Goal: Task Accomplishment & Management: Manage account settings

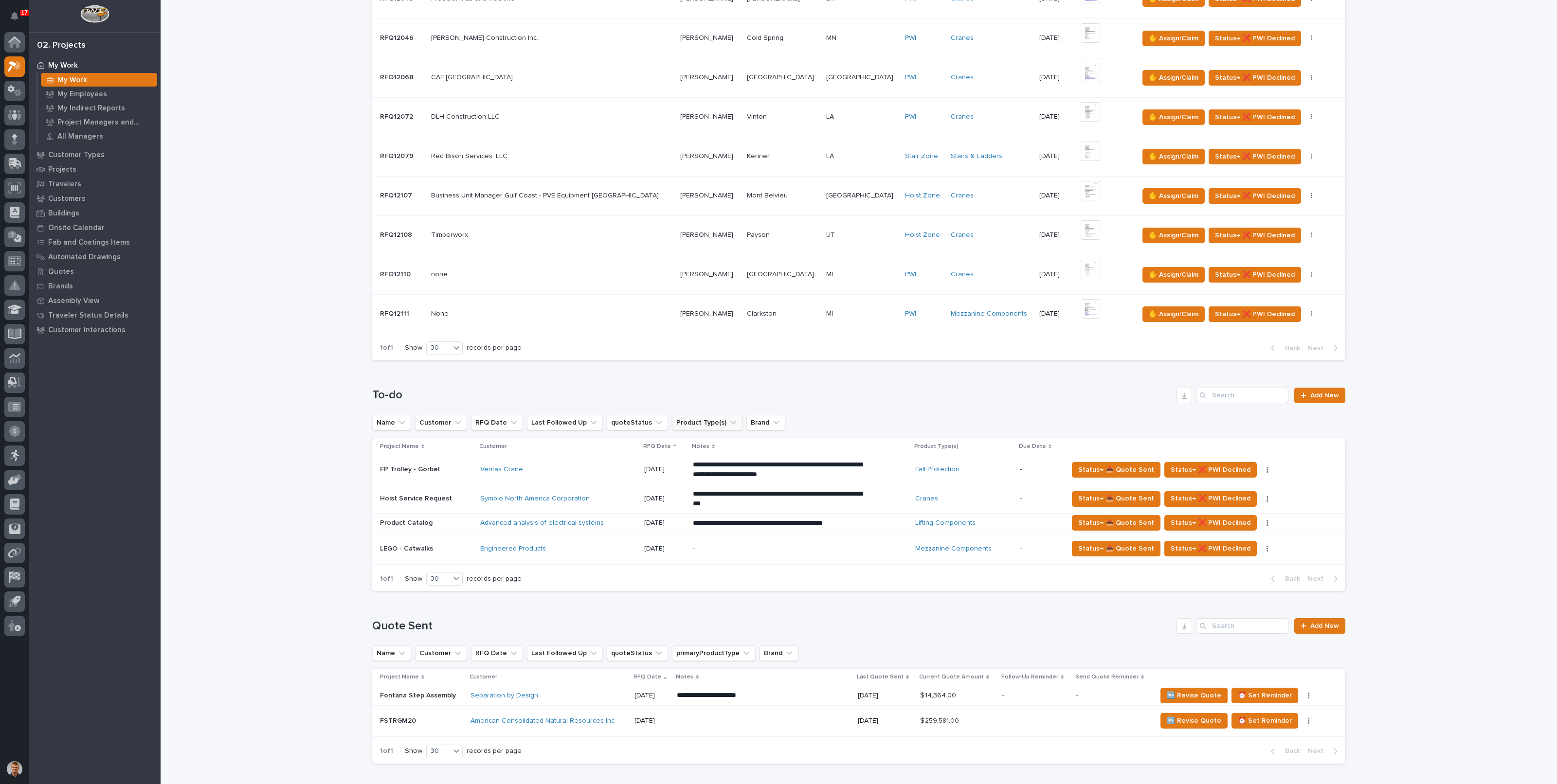
scroll to position [425, 0]
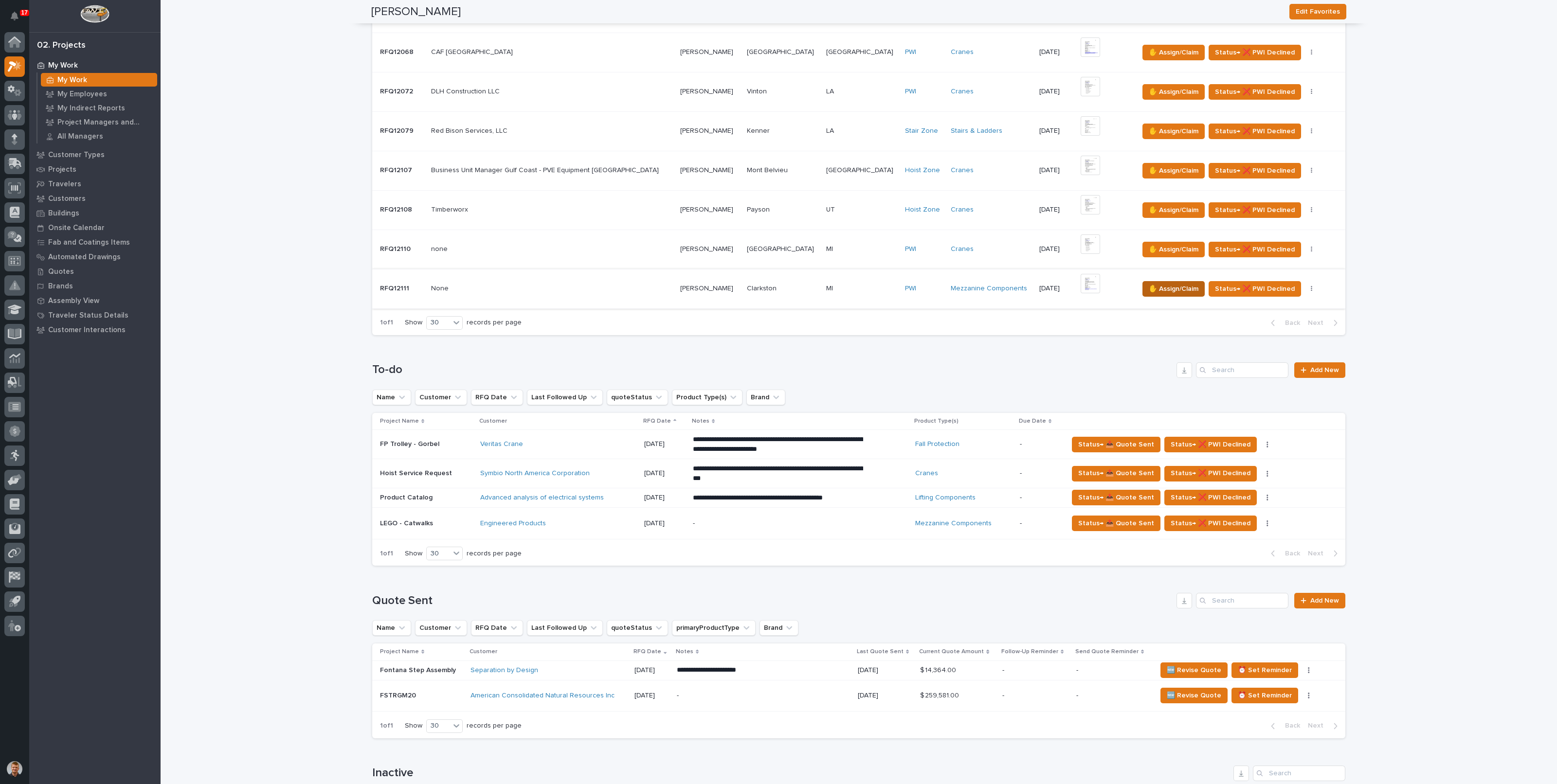
click at [1149, 283] on span "✋ Assign/Claim" at bounding box center [1173, 289] width 50 height 12
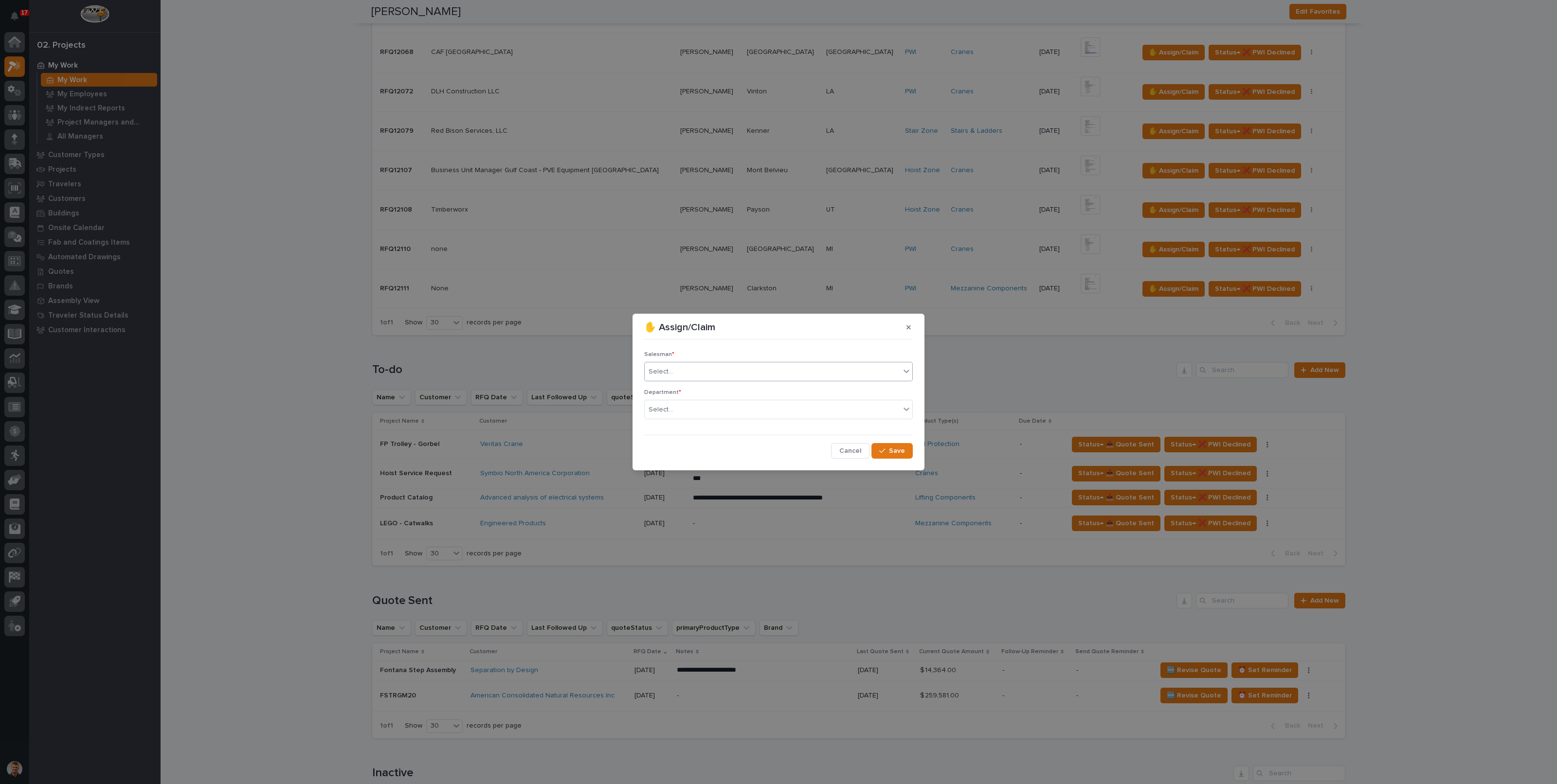
click at [696, 378] on div "Select..." at bounding box center [773, 372] width 255 height 16
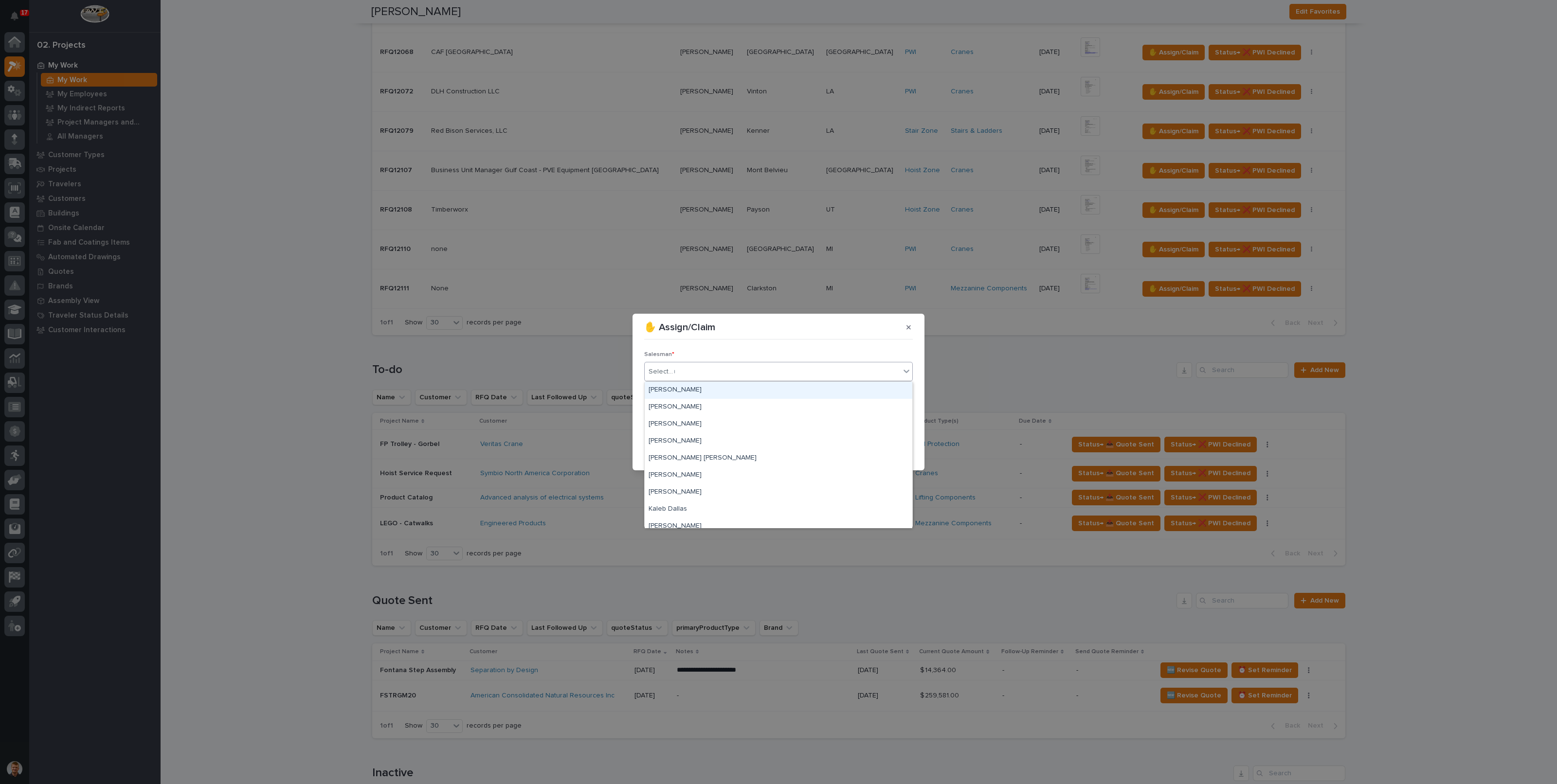
type input "**"
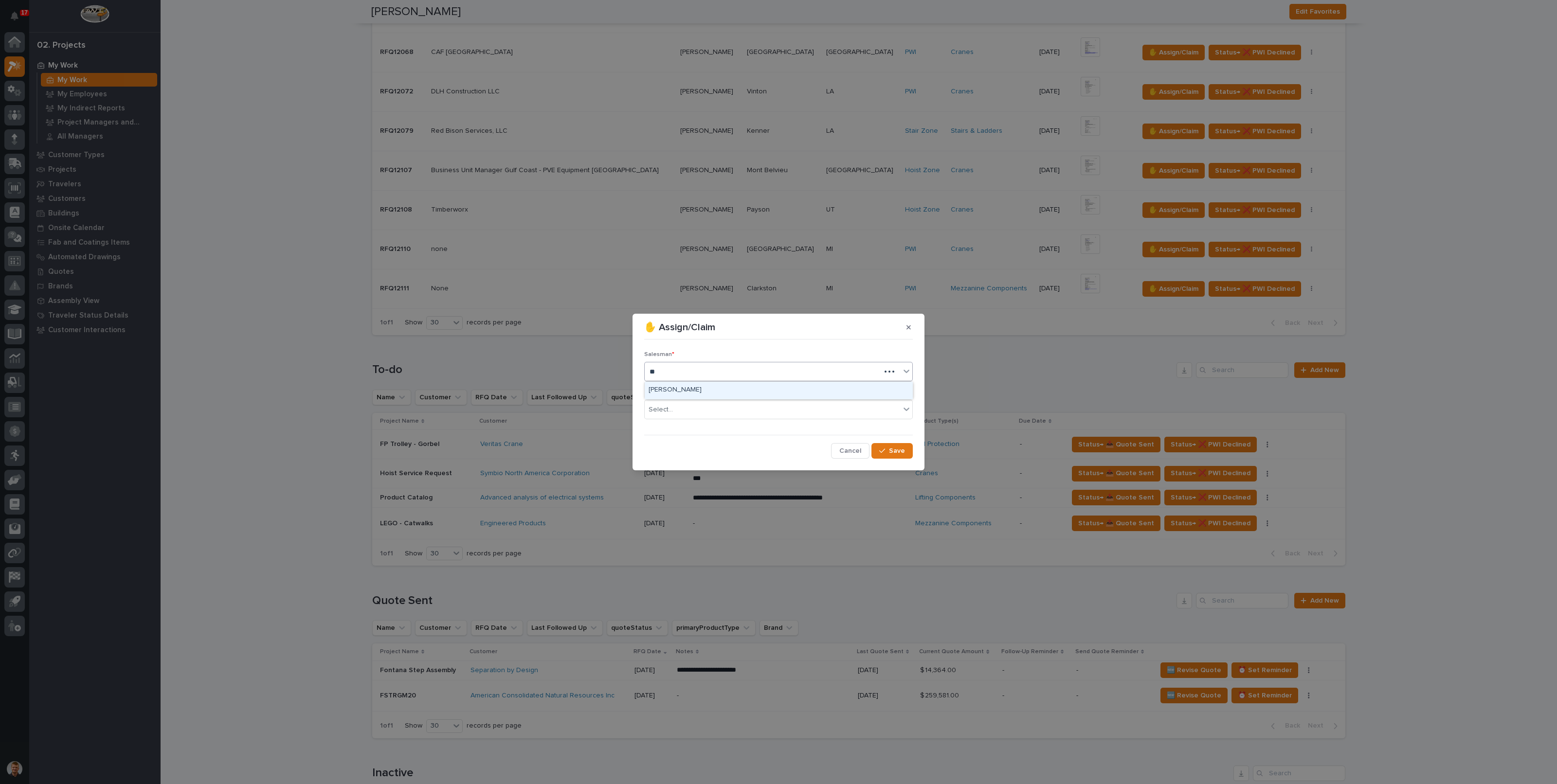
click at [684, 389] on div "[PERSON_NAME]" at bounding box center [778, 390] width 268 height 17
click at [675, 410] on div "Select..." at bounding box center [773, 410] width 255 height 16
click at [674, 444] on span "Regional Sales" at bounding box center [674, 444] width 51 height 10
click at [891, 452] on span "Save" at bounding box center [897, 451] width 16 height 9
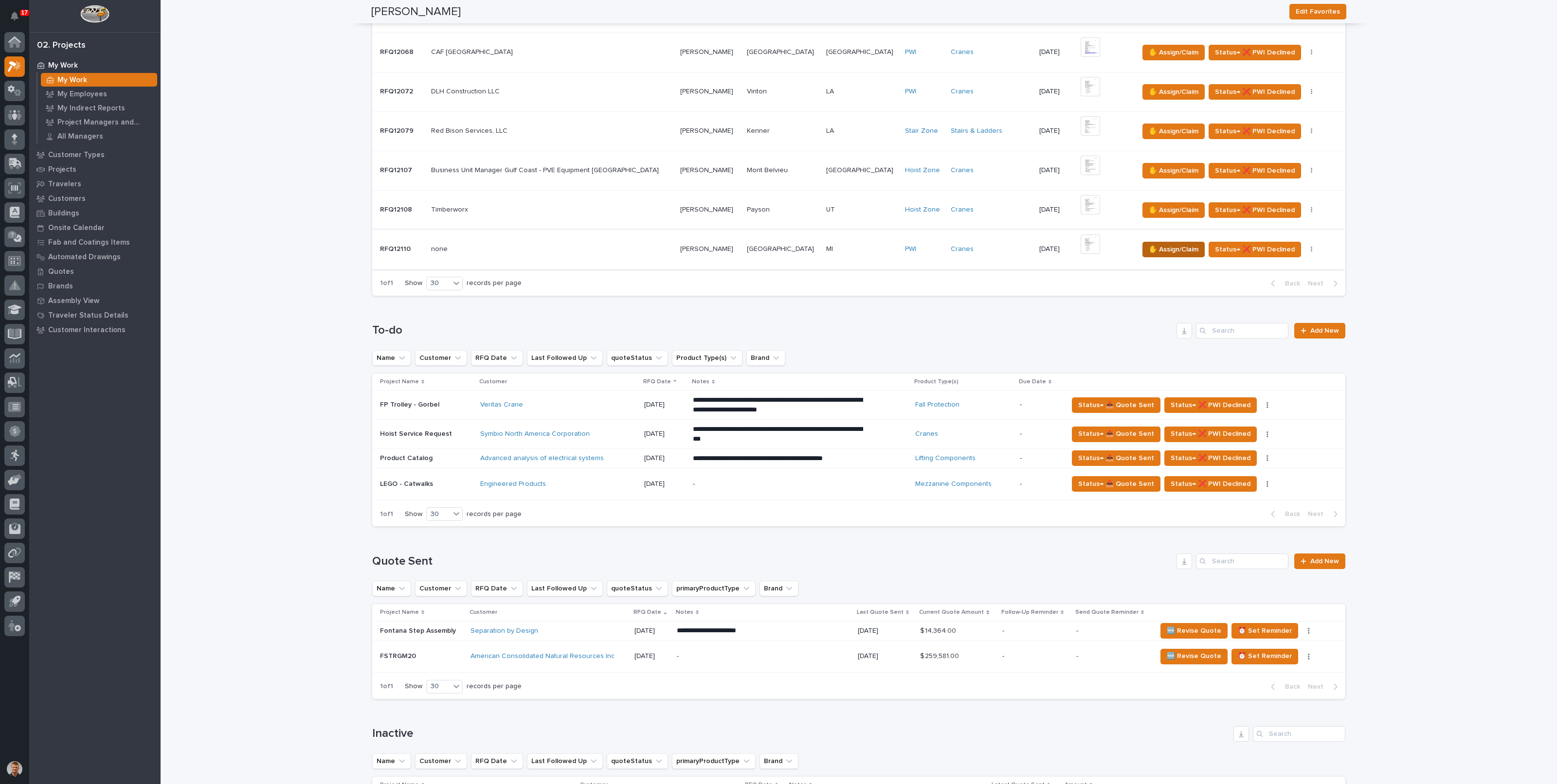
click at [1149, 249] on span "✋ Assign/Claim" at bounding box center [1173, 249] width 50 height 12
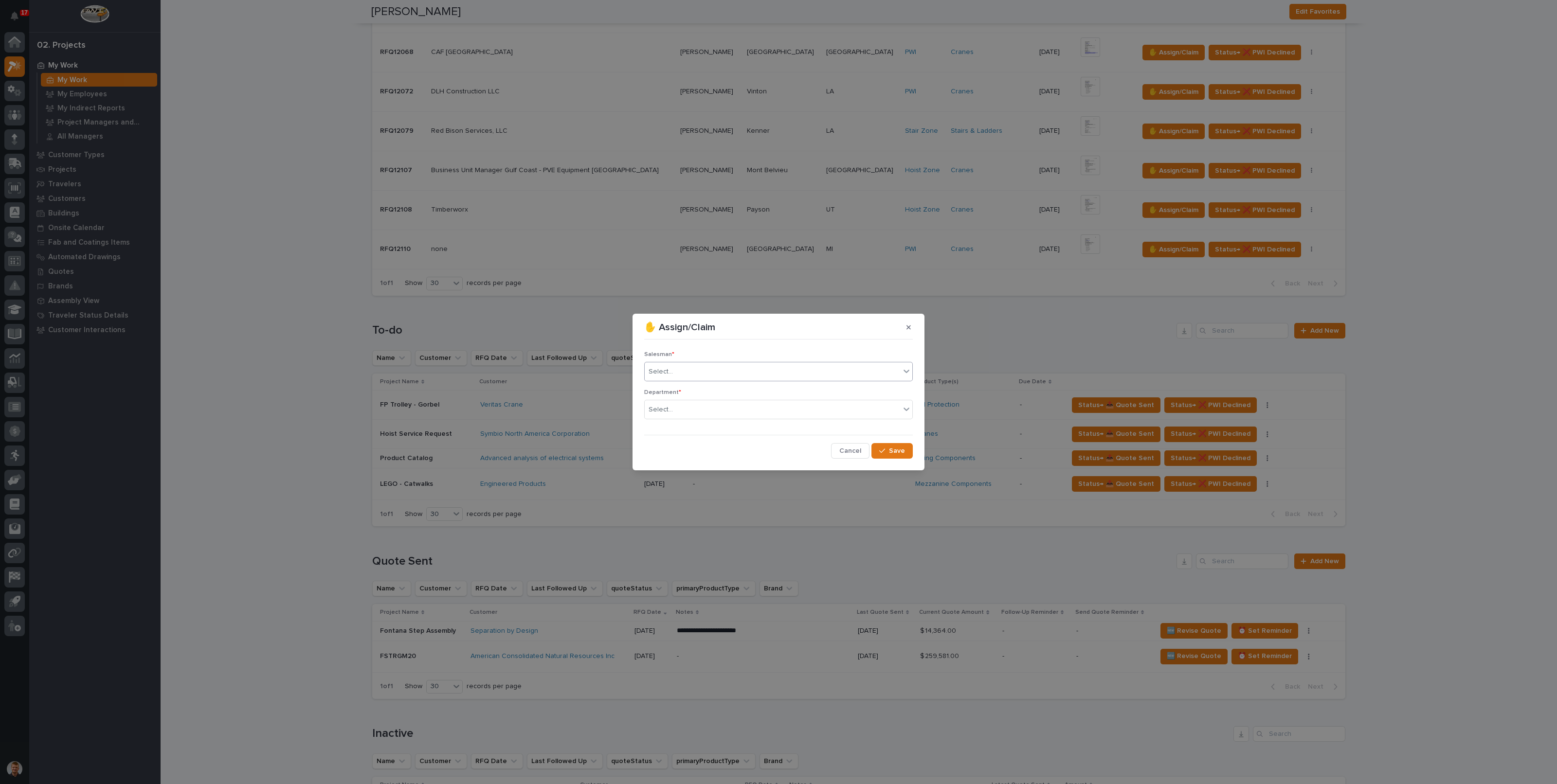
click at [698, 369] on div "Select..." at bounding box center [773, 372] width 255 height 16
type input "**"
click at [679, 412] on div "Select..." at bounding box center [773, 410] width 255 height 16
click at [888, 451] on div "button" at bounding box center [884, 450] width 10 height 7
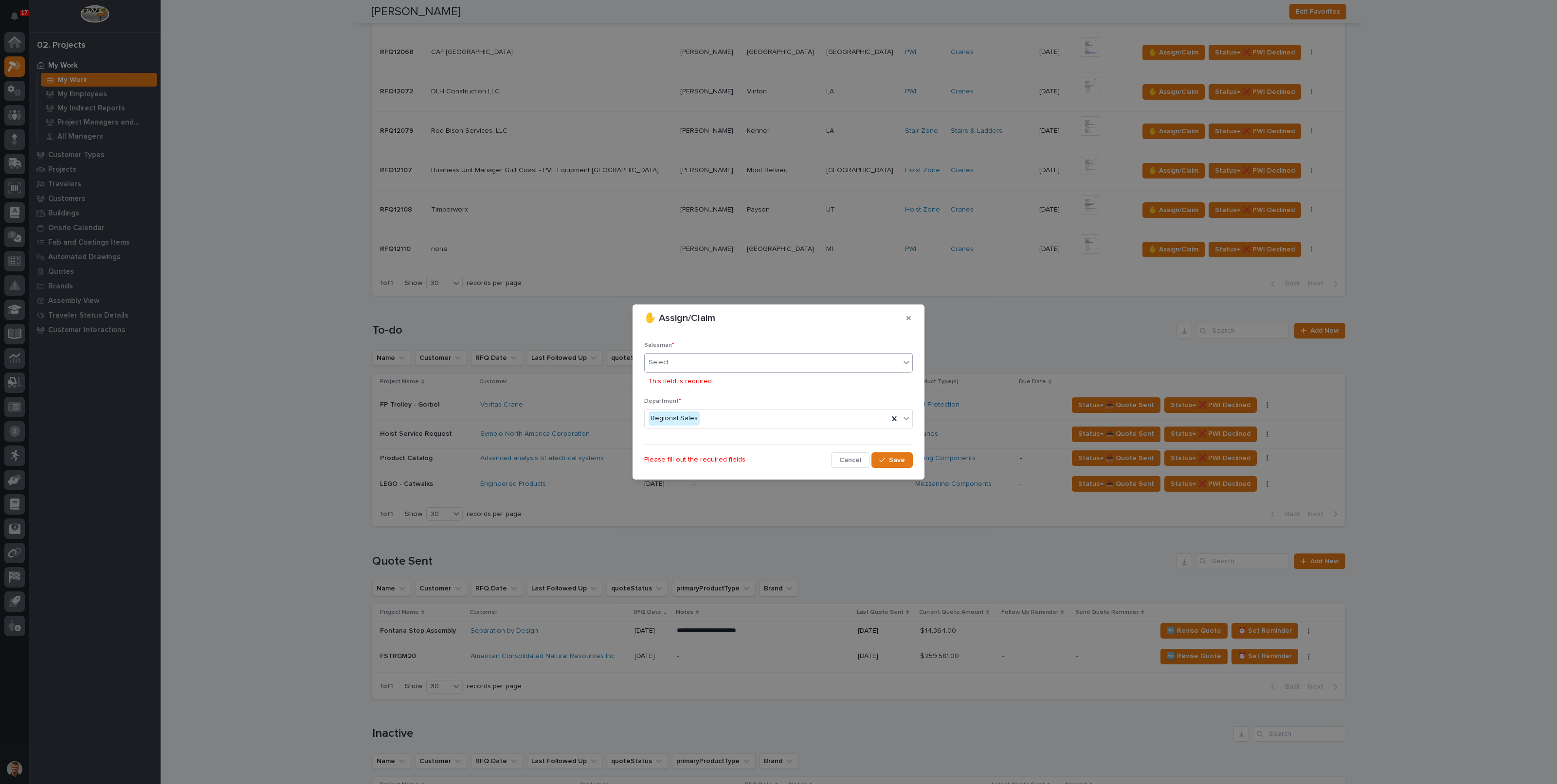
click at [693, 358] on div "Select..." at bounding box center [773, 363] width 255 height 16
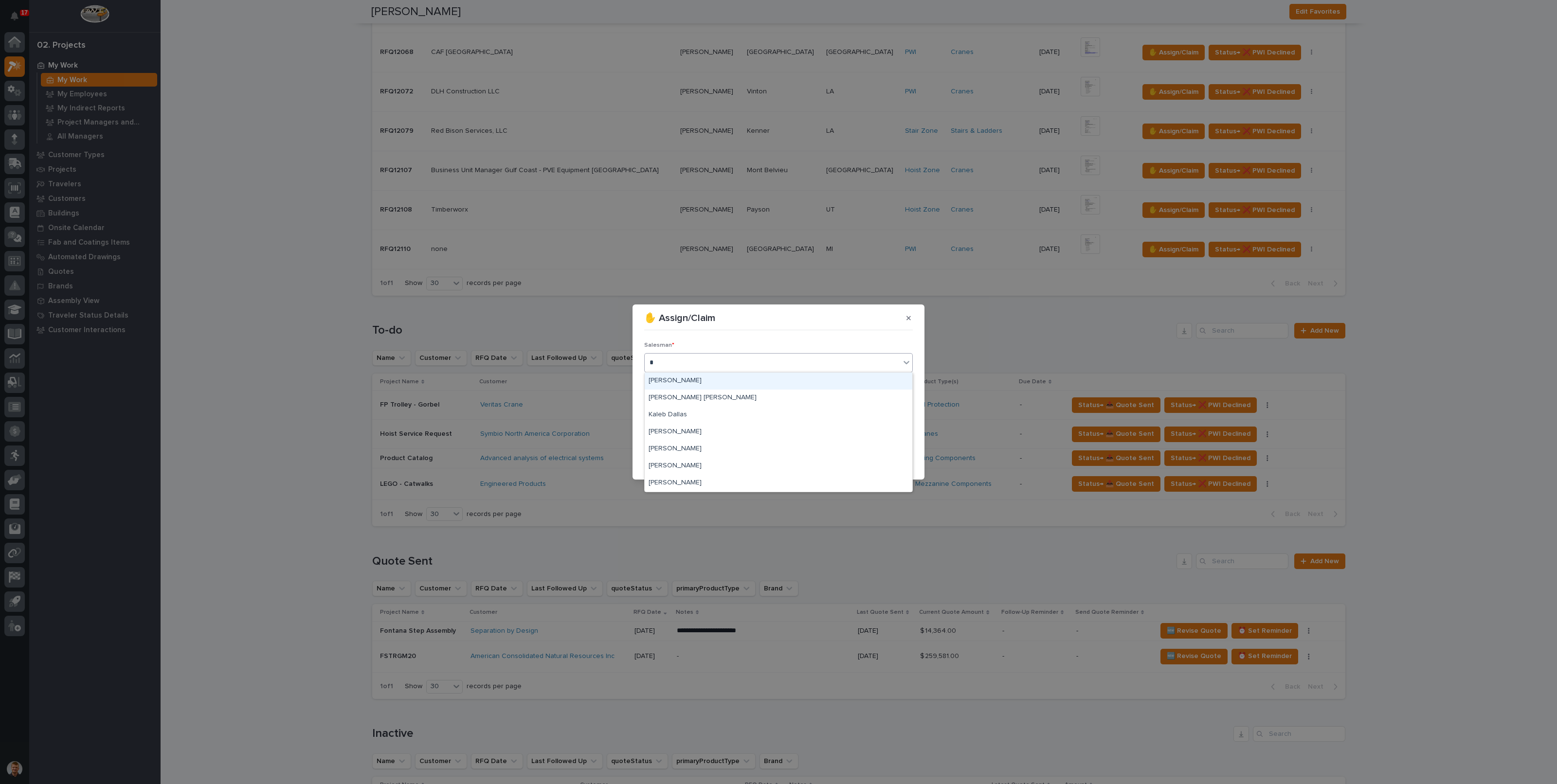
type input "**"
click at [686, 381] on div "[PERSON_NAME]" at bounding box center [778, 381] width 268 height 17
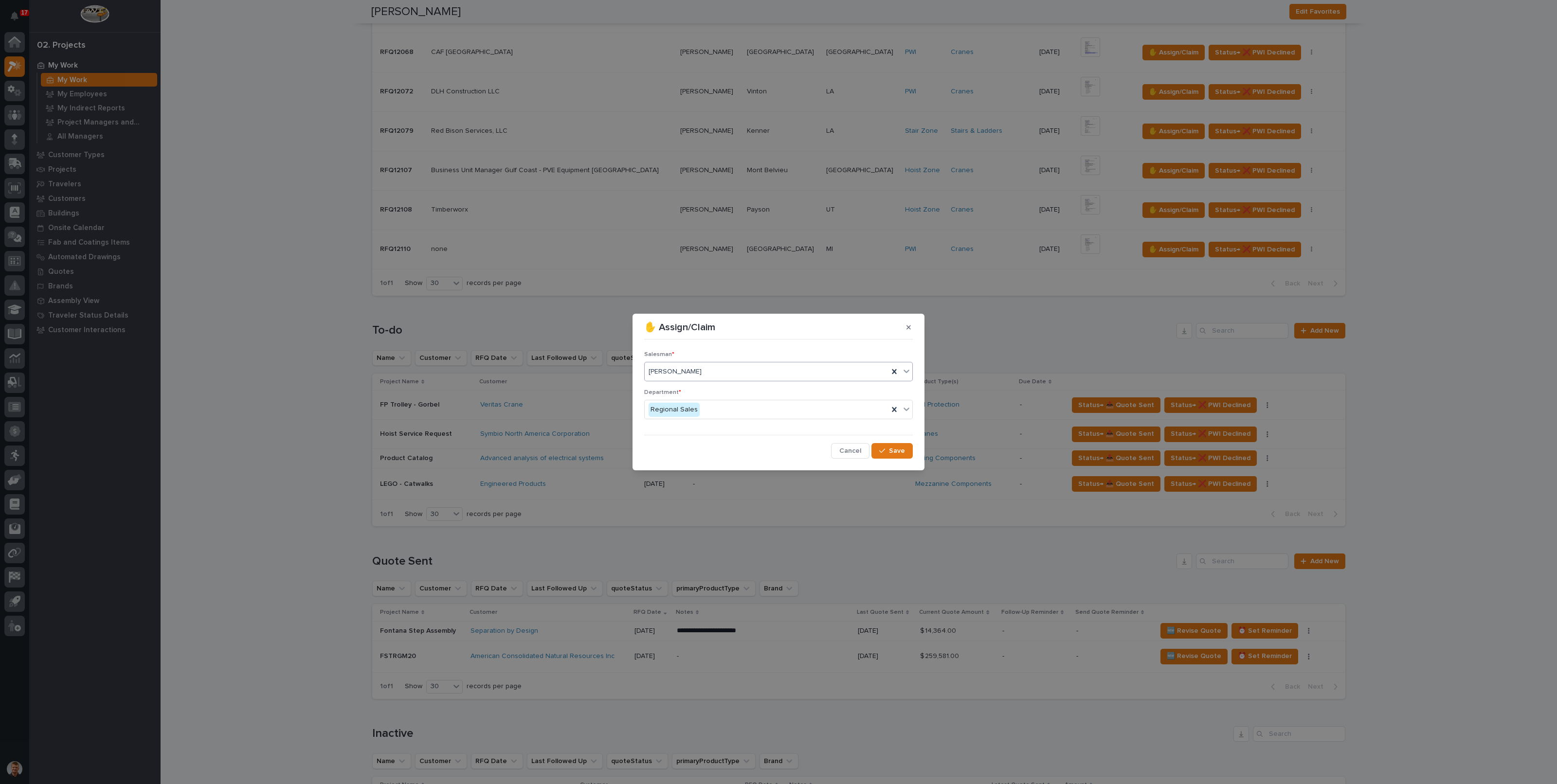
click at [725, 366] on div "[PERSON_NAME]" at bounding box center [767, 372] width 243 height 16
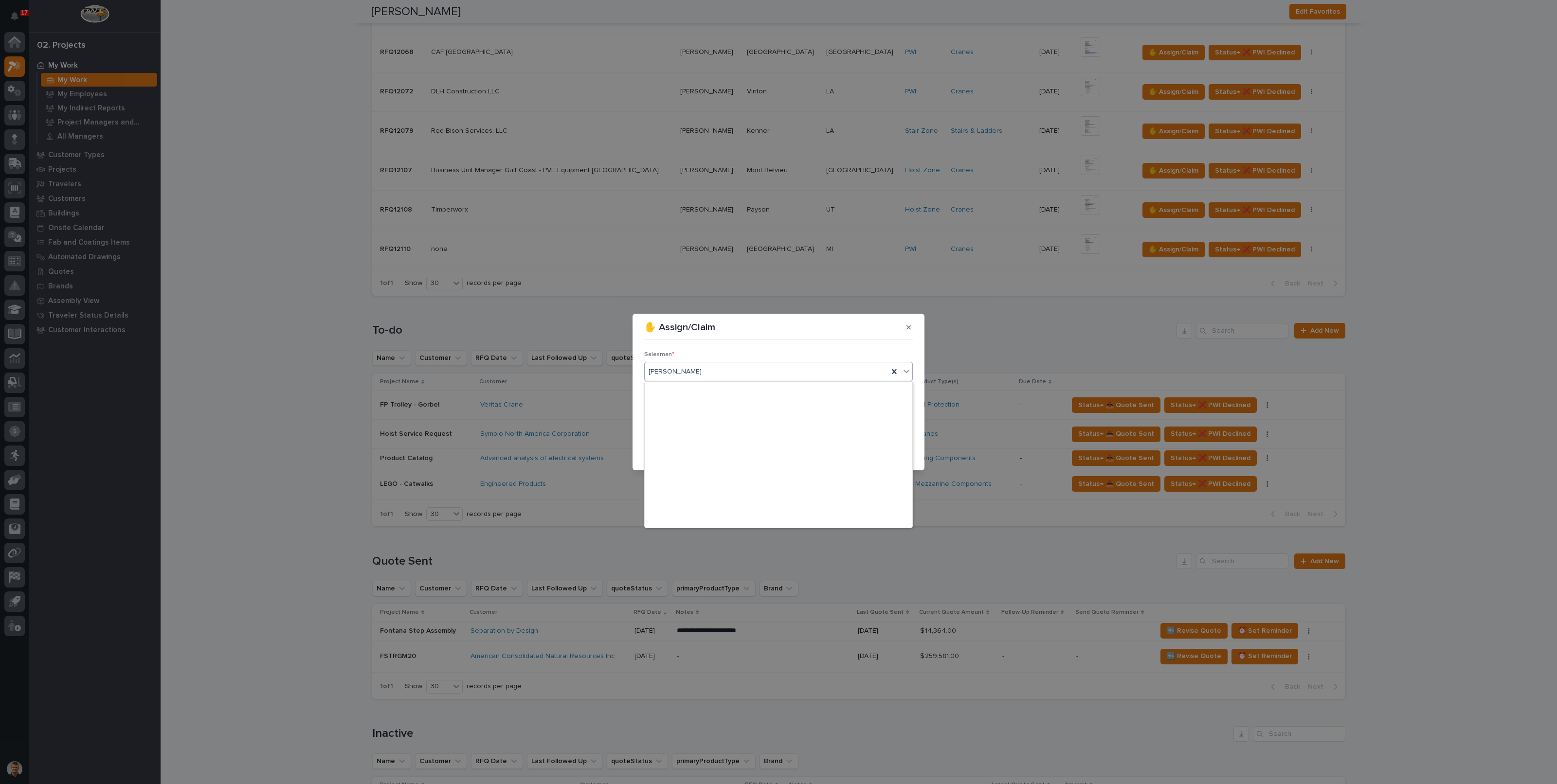
scroll to position [211, 0]
click at [725, 366] on div "[PERSON_NAME]" at bounding box center [767, 372] width 243 height 16
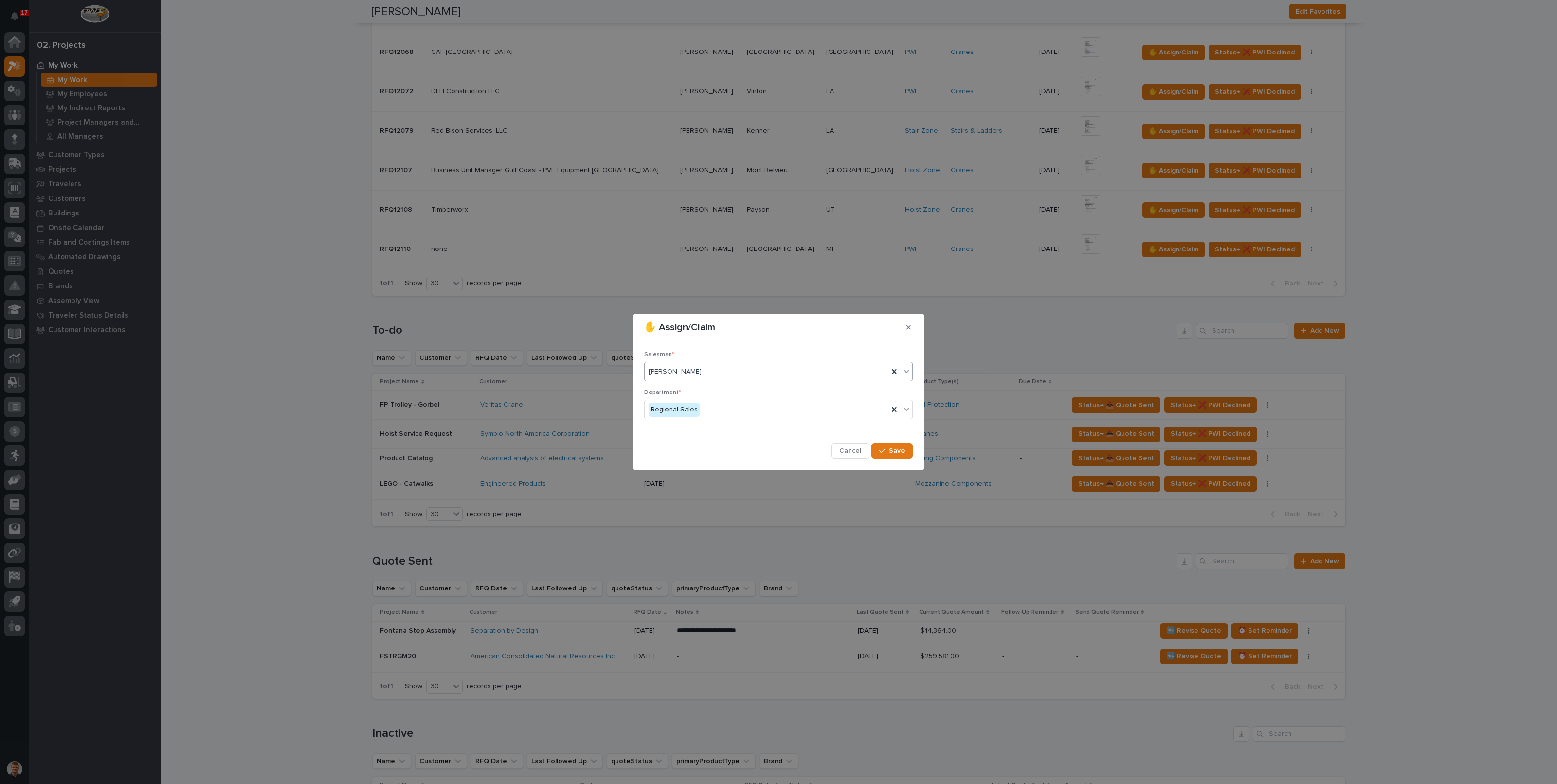
click at [733, 355] on p "Salesman *" at bounding box center [778, 354] width 269 height 7
click at [894, 452] on span "Save" at bounding box center [897, 451] width 16 height 9
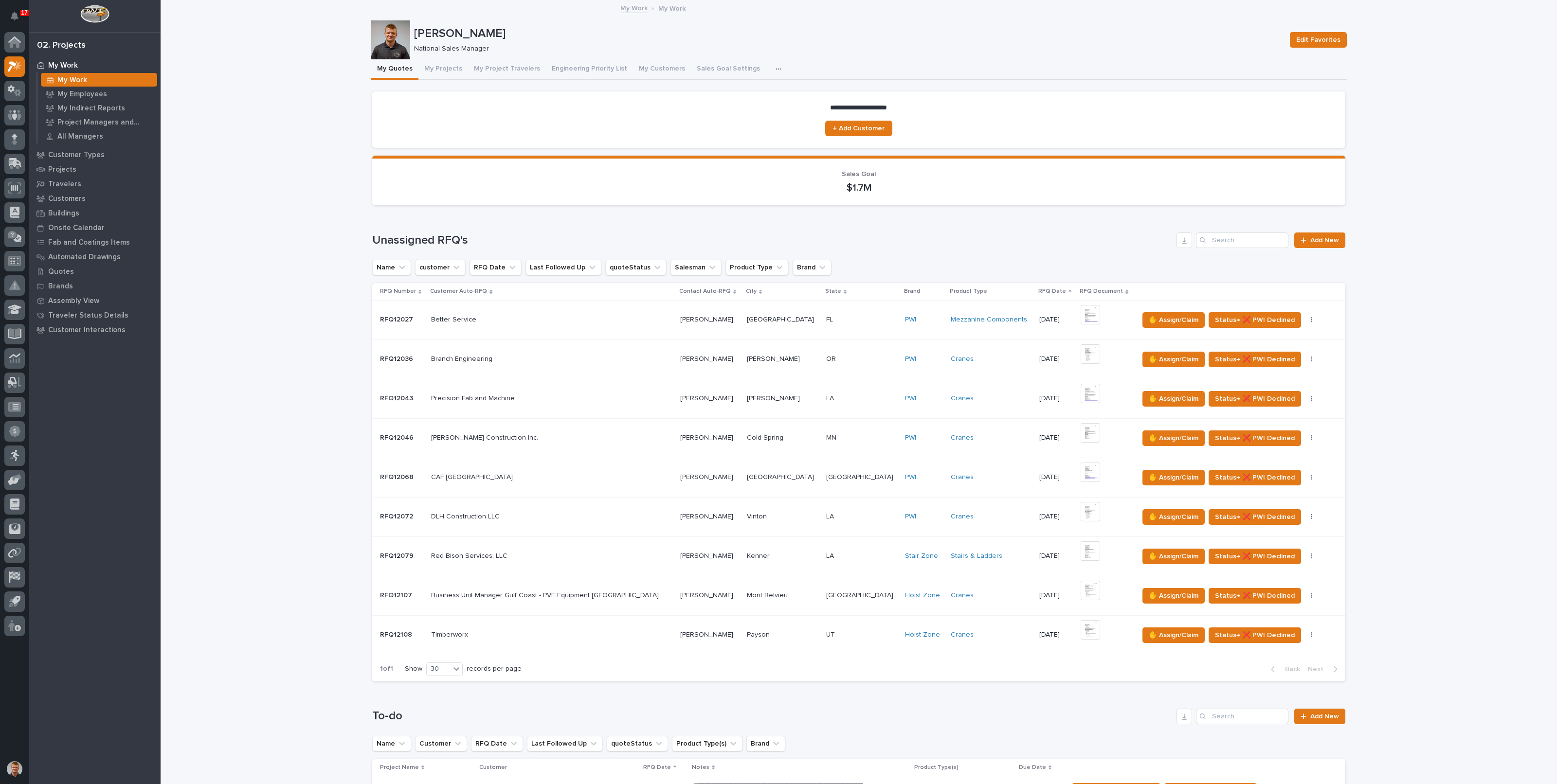
scroll to position [121, 0]
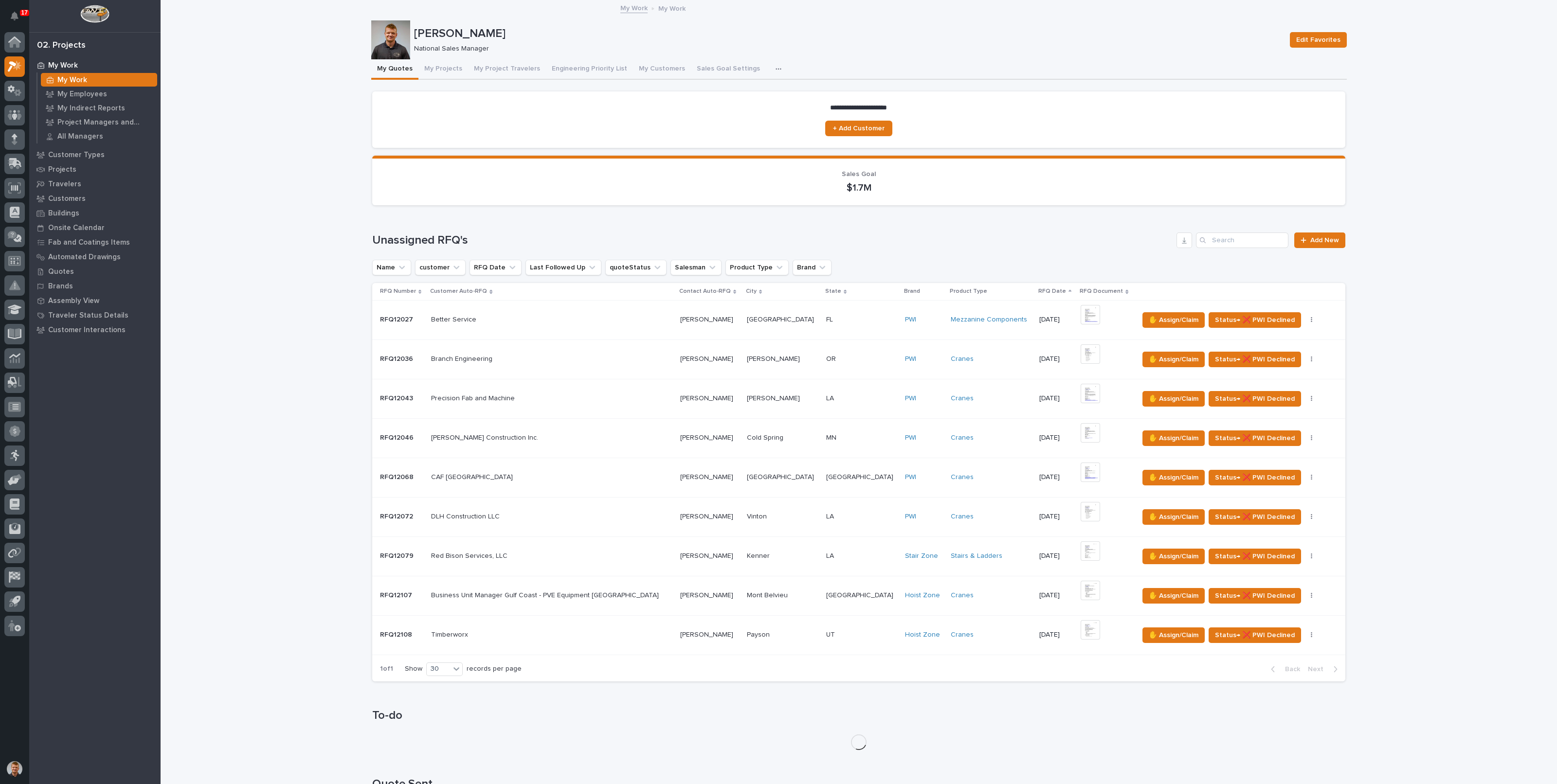
scroll to position [182, 0]
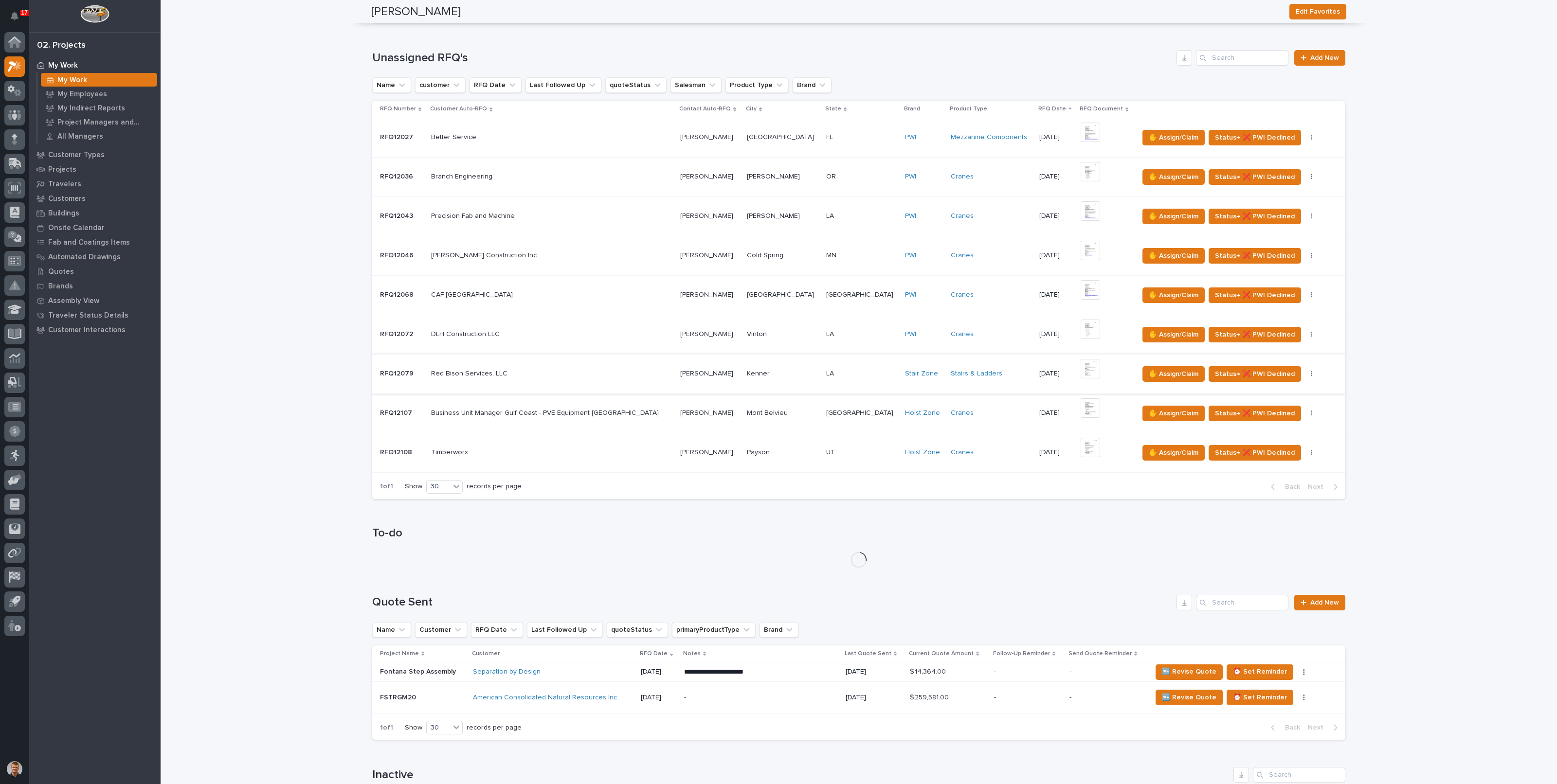
click at [1081, 368] on img at bounding box center [1090, 369] width 19 height 19
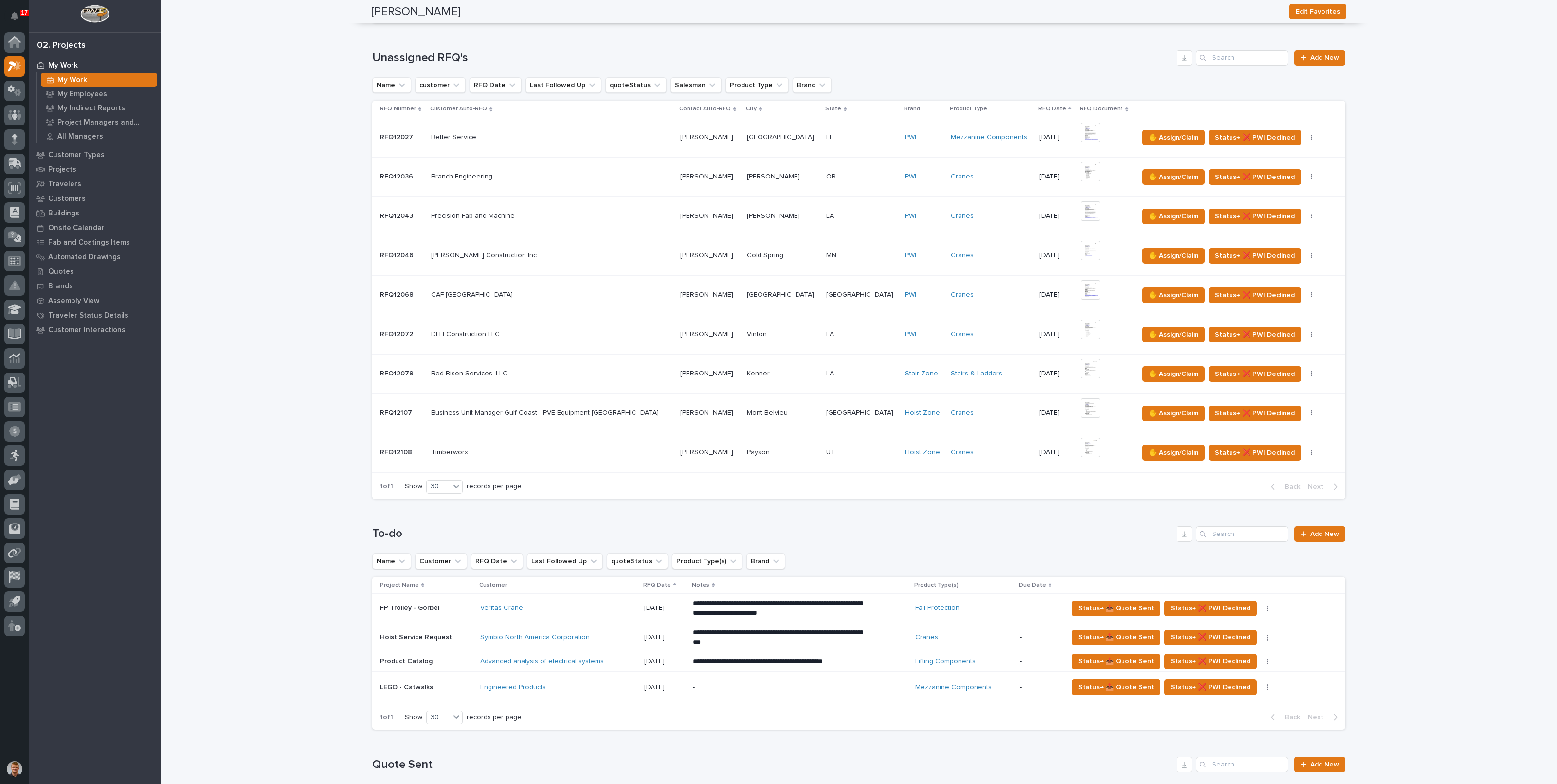
click at [1081, 324] on img at bounding box center [1090, 329] width 19 height 19
click at [1081, 211] on img at bounding box center [1090, 211] width 19 height 19
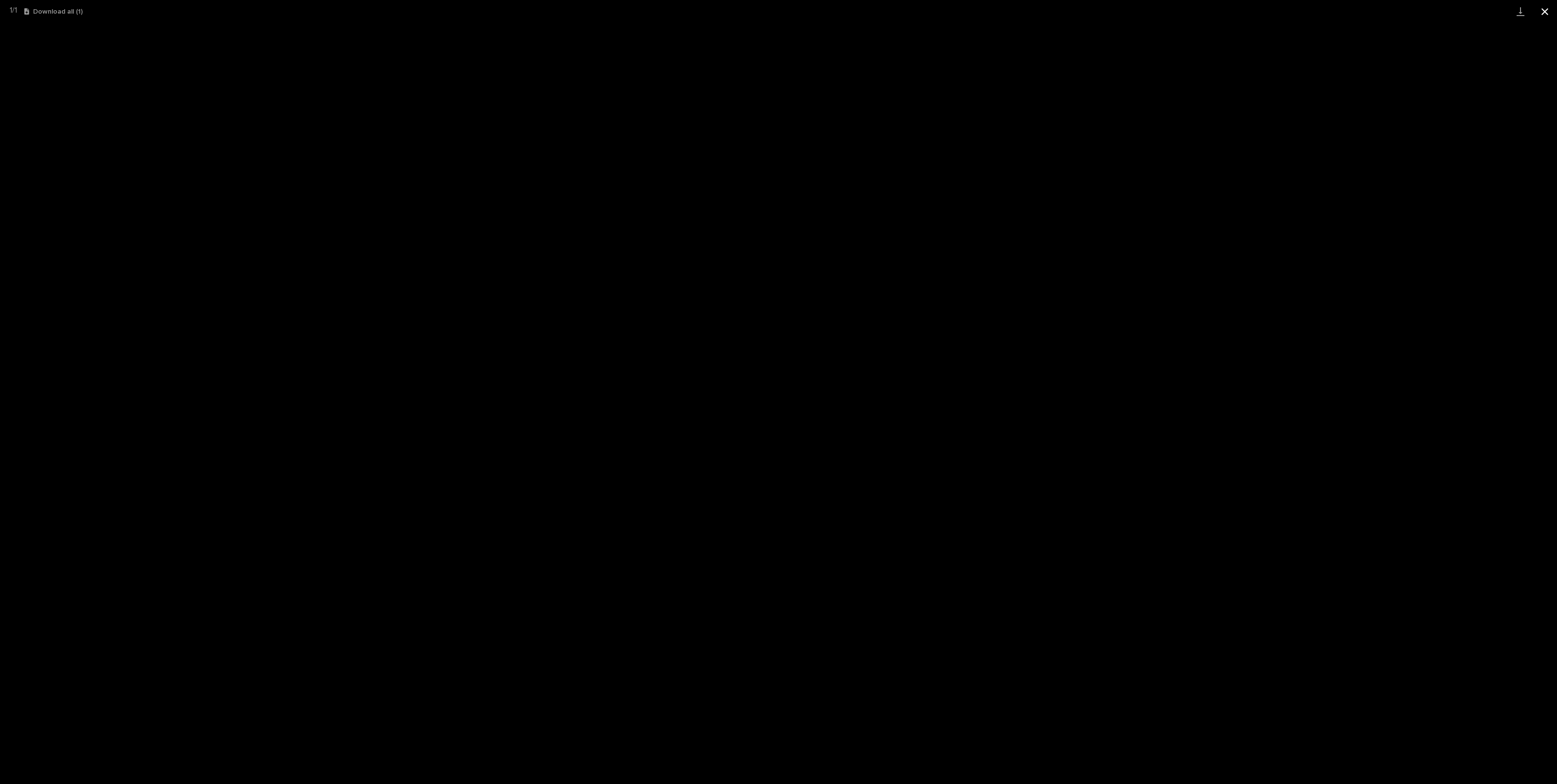
click at [1551, 14] on button "Close gallery" at bounding box center [1544, 11] width 24 height 23
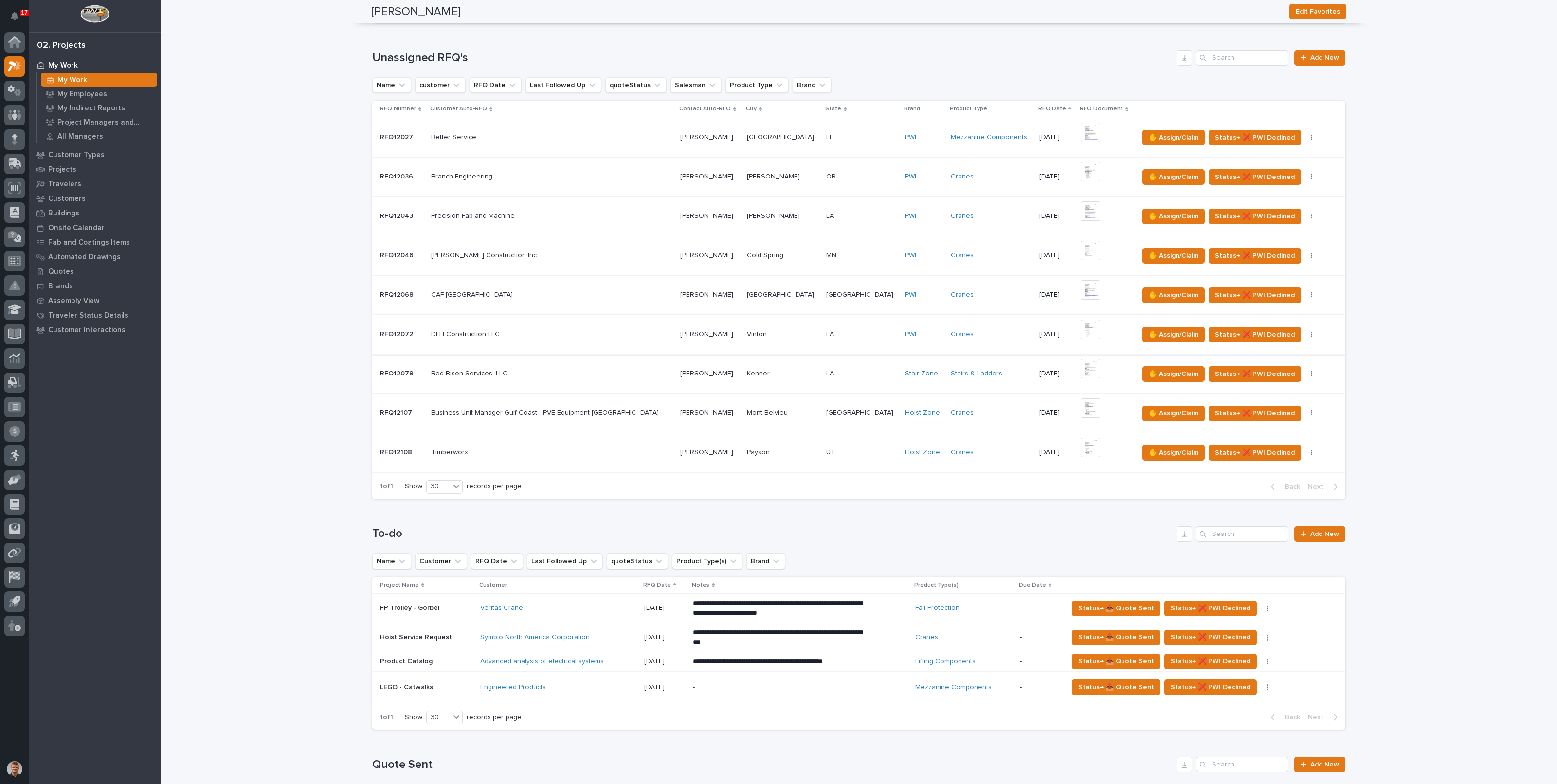
click at [1081, 330] on img at bounding box center [1090, 329] width 19 height 19
click at [1081, 445] on img at bounding box center [1090, 447] width 19 height 19
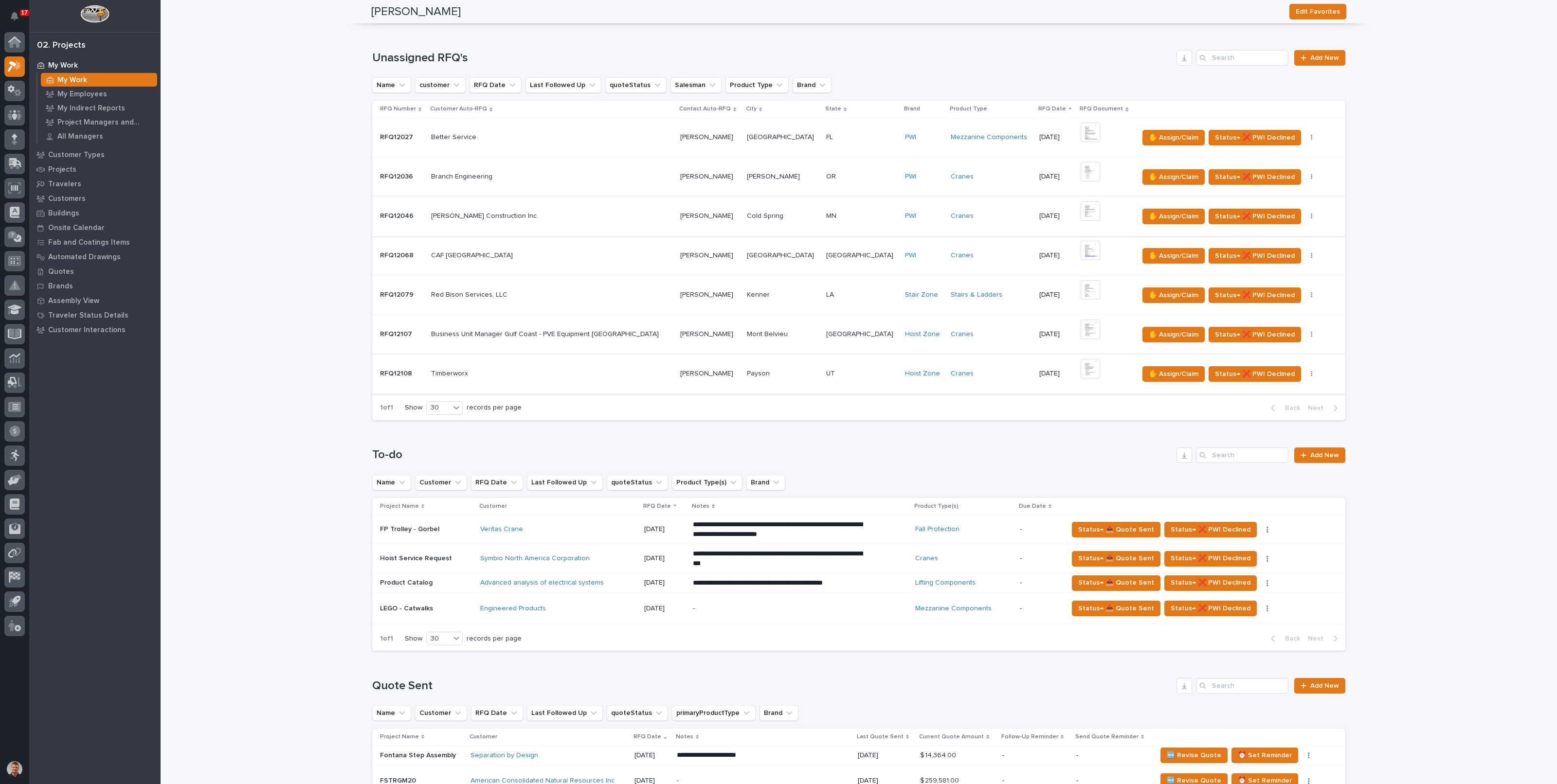
click at [1081, 213] on img at bounding box center [1090, 211] width 19 height 19
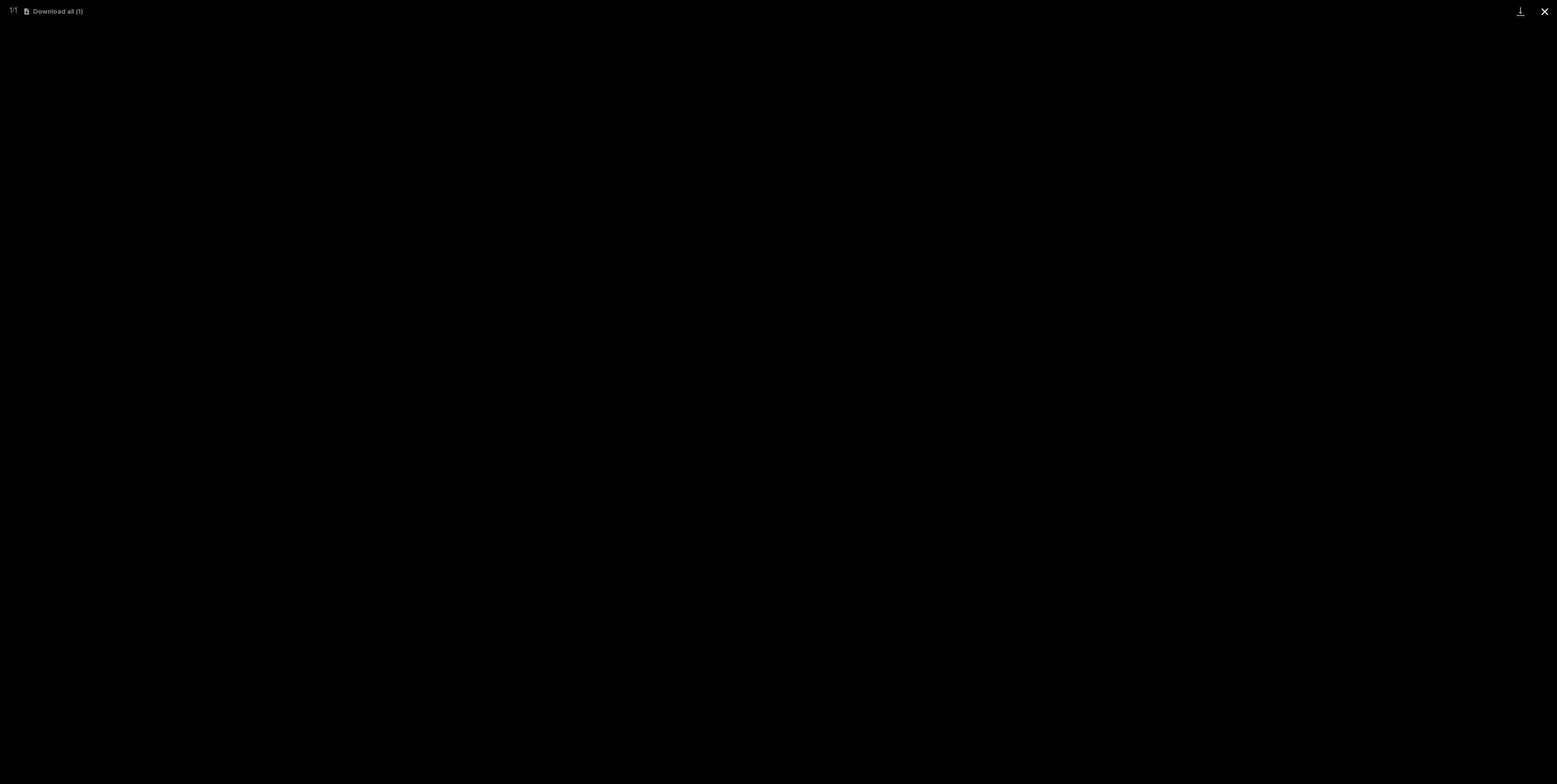
click at [1550, 8] on button "Close gallery" at bounding box center [1544, 11] width 24 height 23
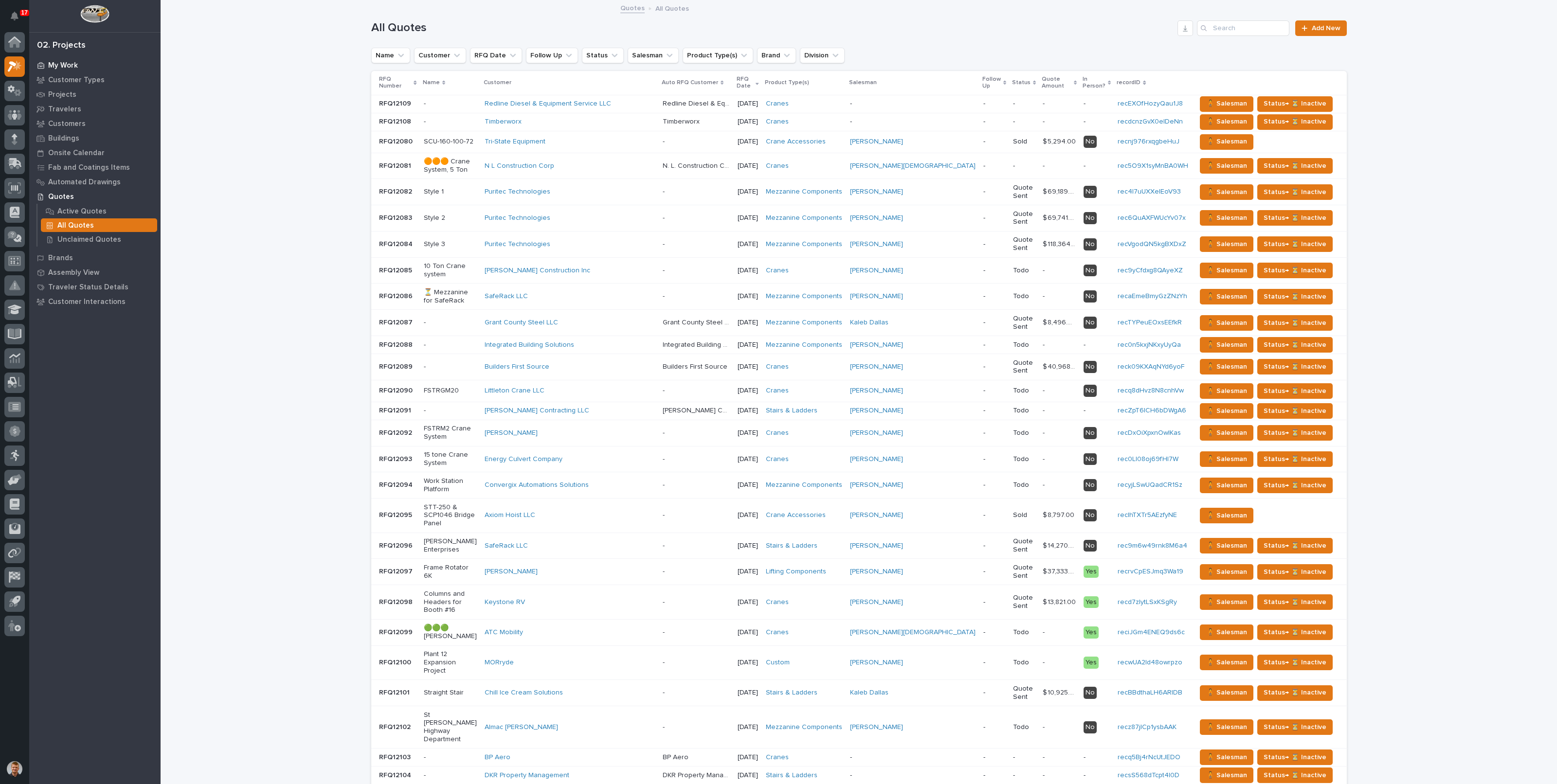
click at [73, 59] on div "My Work" at bounding box center [95, 65] width 126 height 13
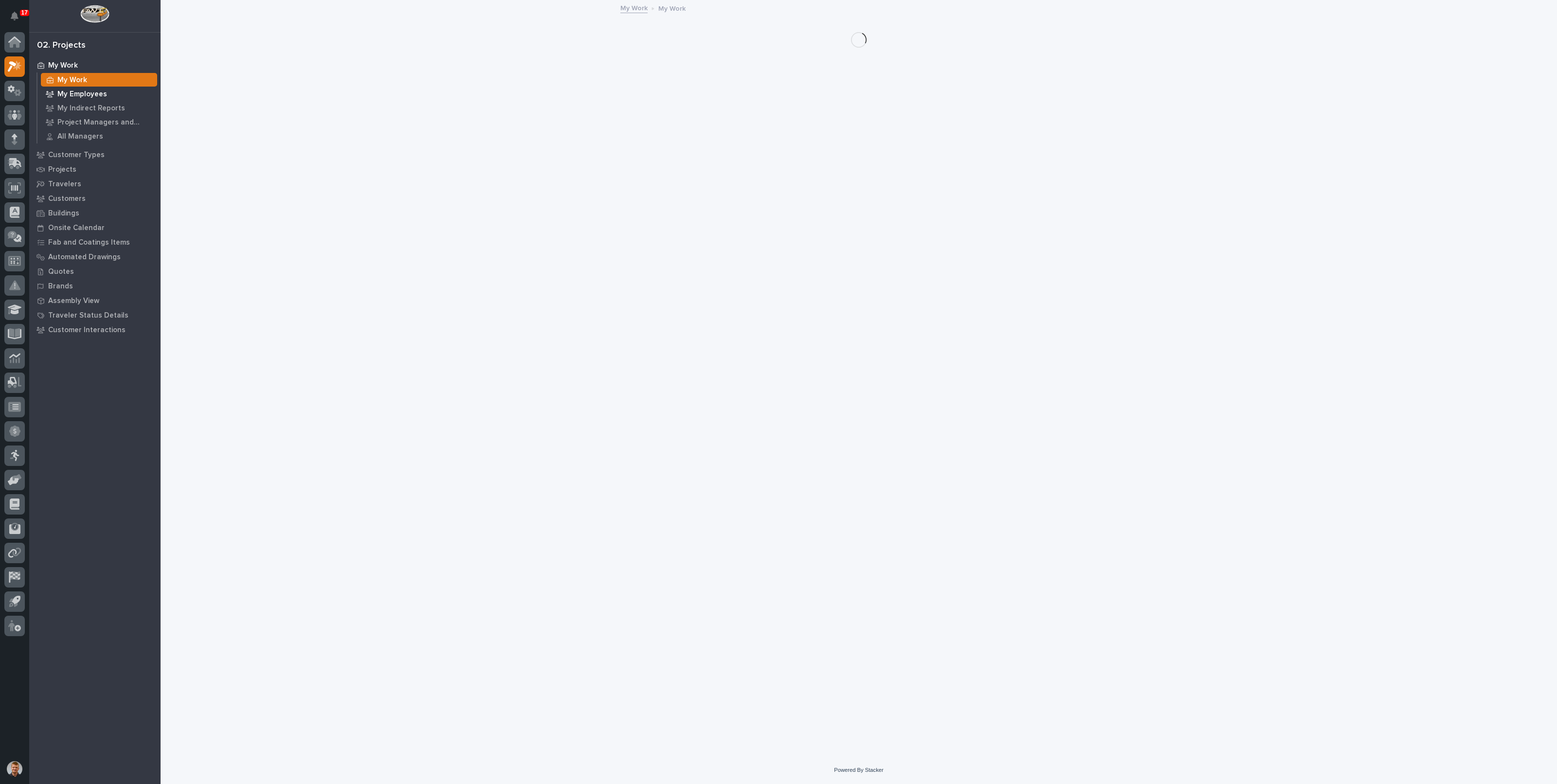
click at [80, 88] on div "My Employees" at bounding box center [99, 93] width 117 height 13
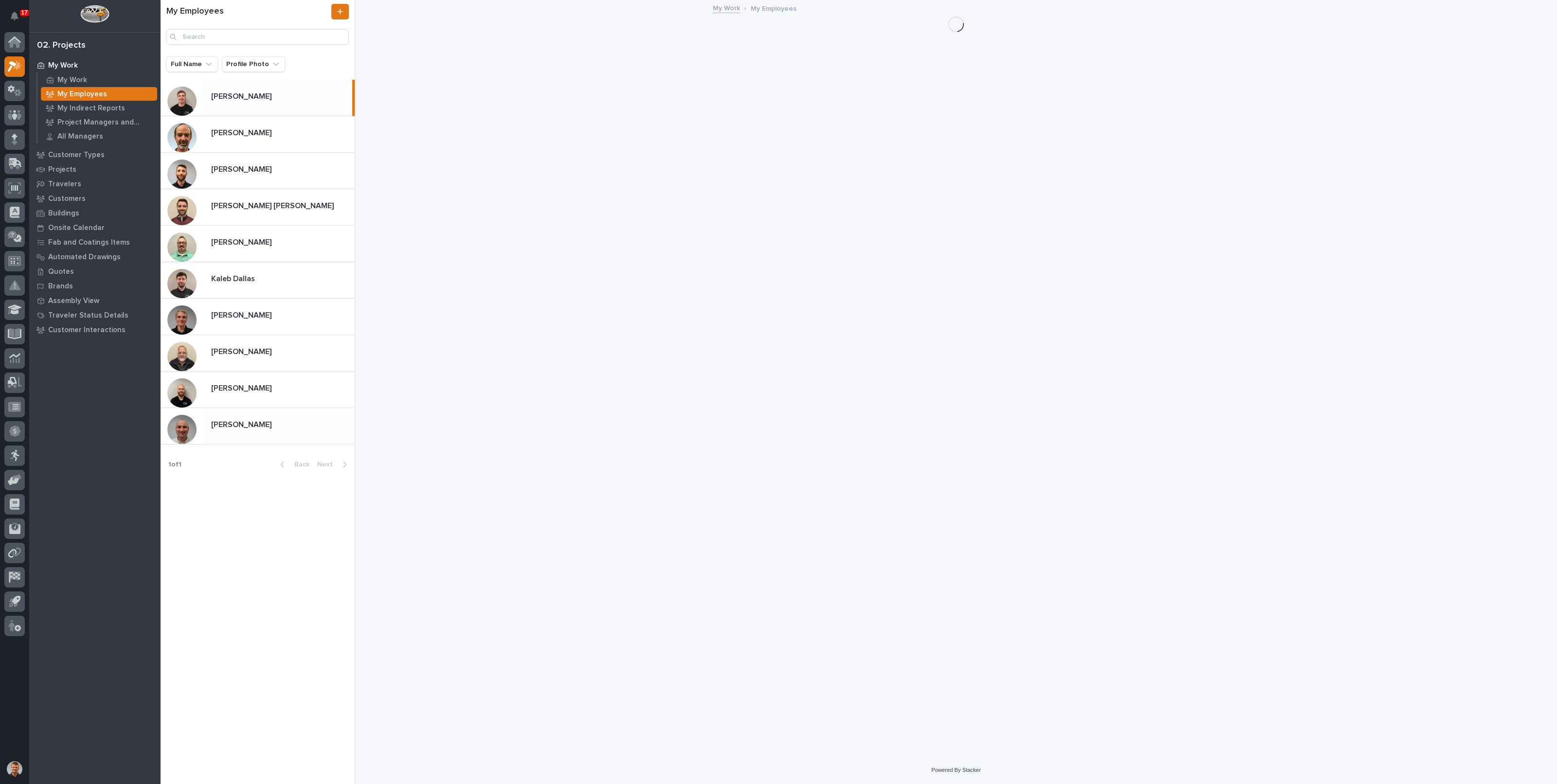
click at [241, 424] on p "[PERSON_NAME]" at bounding box center [243, 424] width 62 height 11
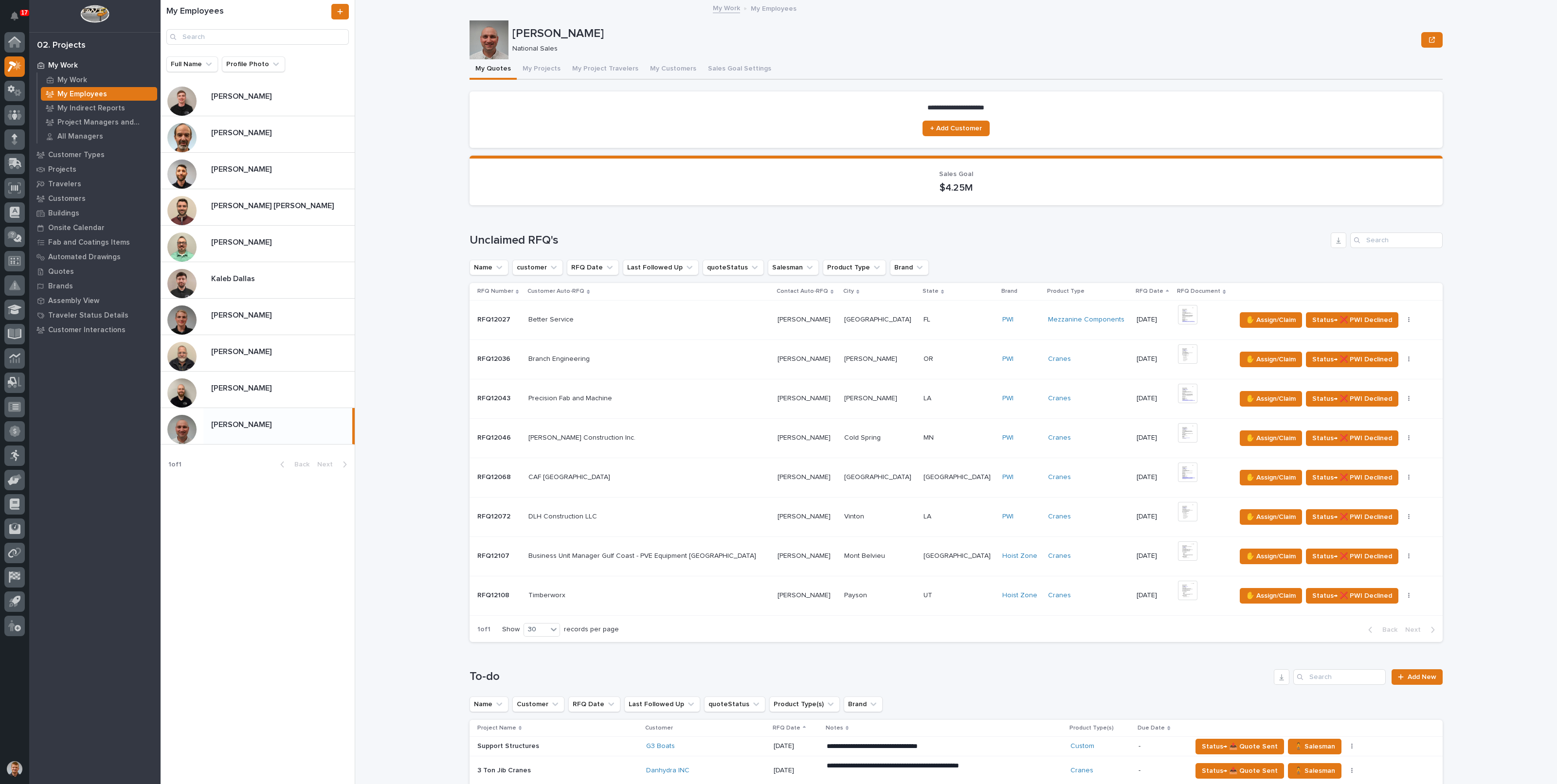
scroll to position [425, 0]
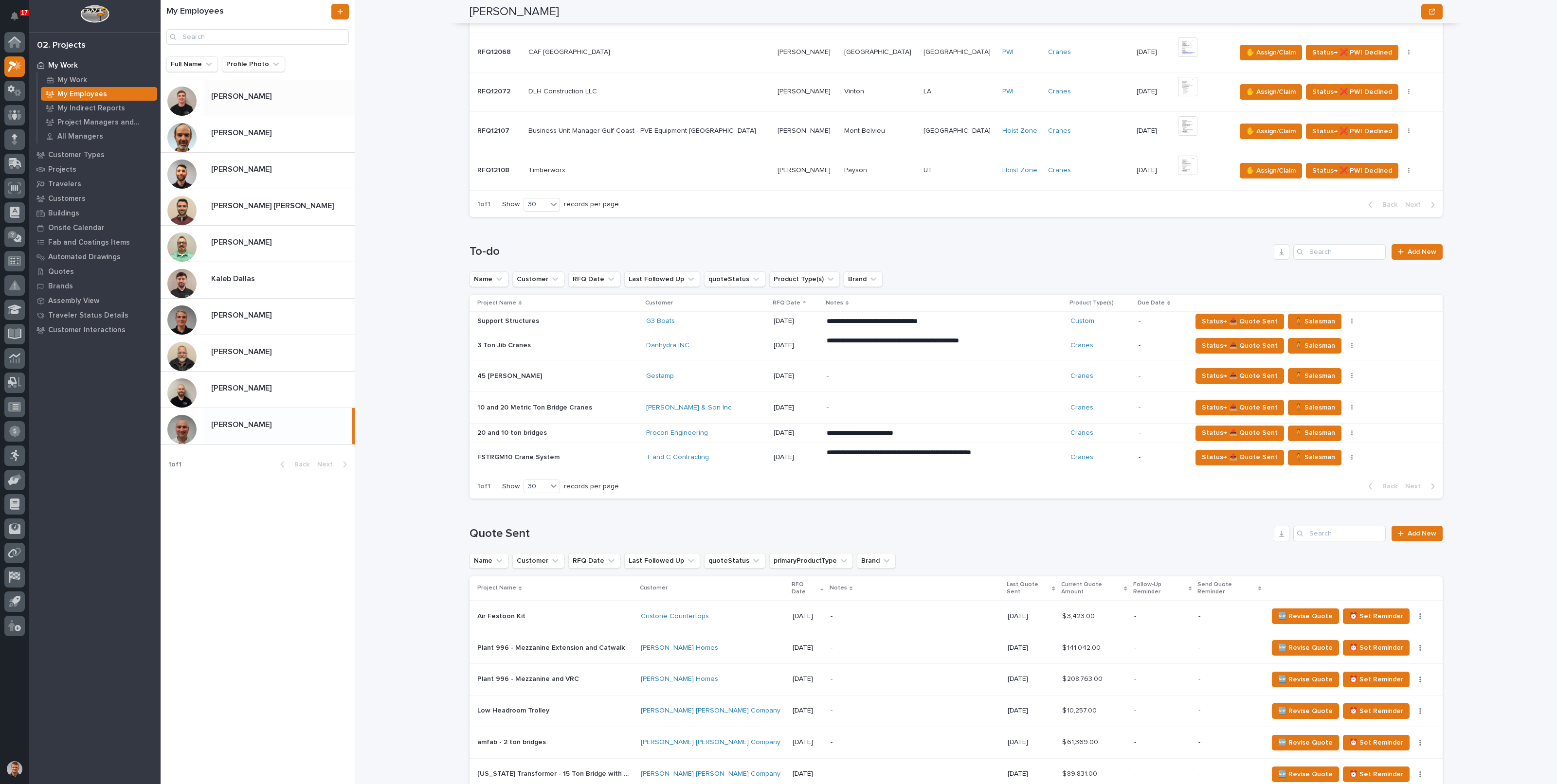
click at [242, 108] on div "[PERSON_NAME] [PERSON_NAME]" at bounding box center [258, 98] width 194 height 36
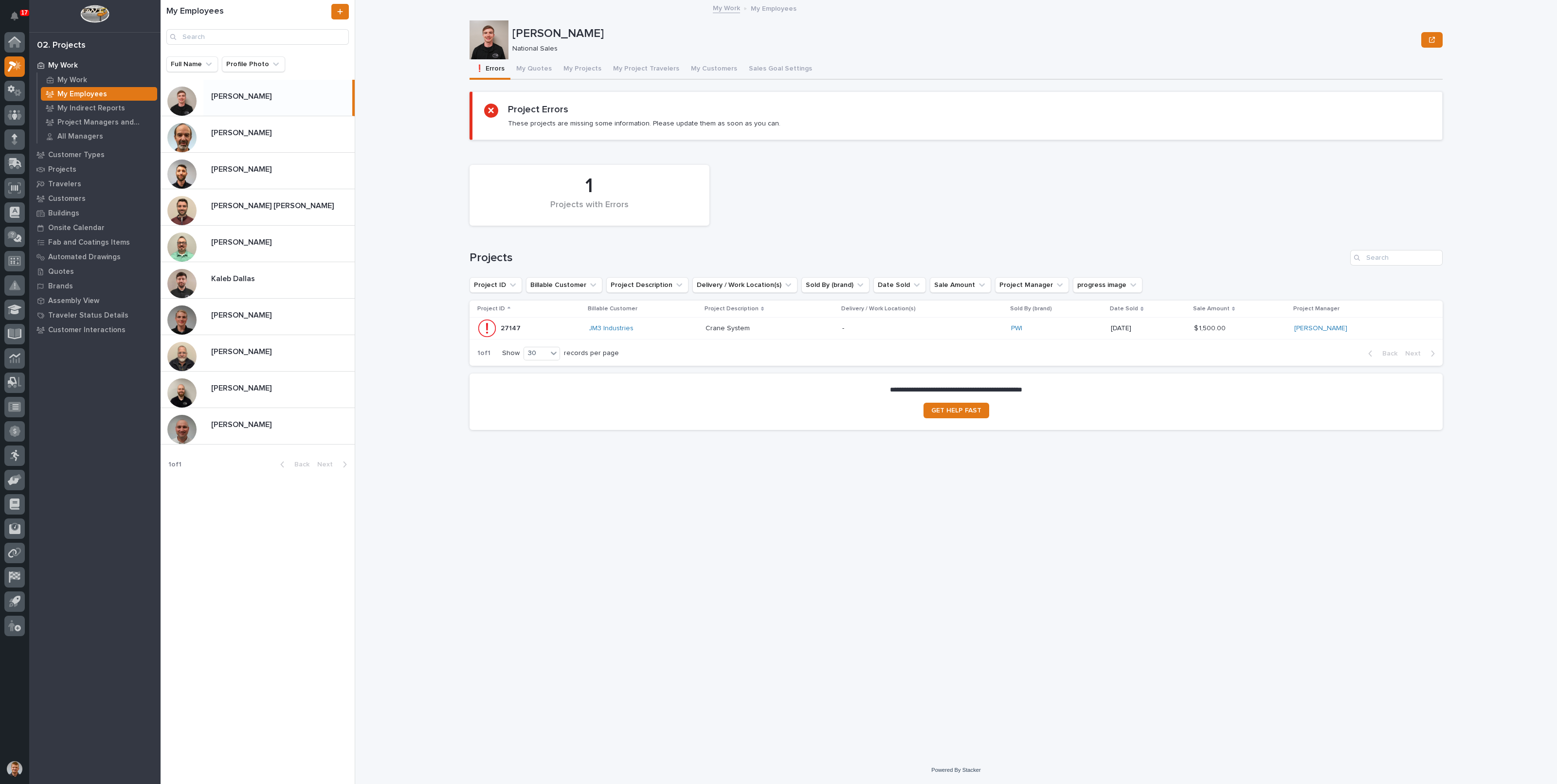
click at [532, 71] on button "My Quotes" at bounding box center [534, 70] width 47 height 21
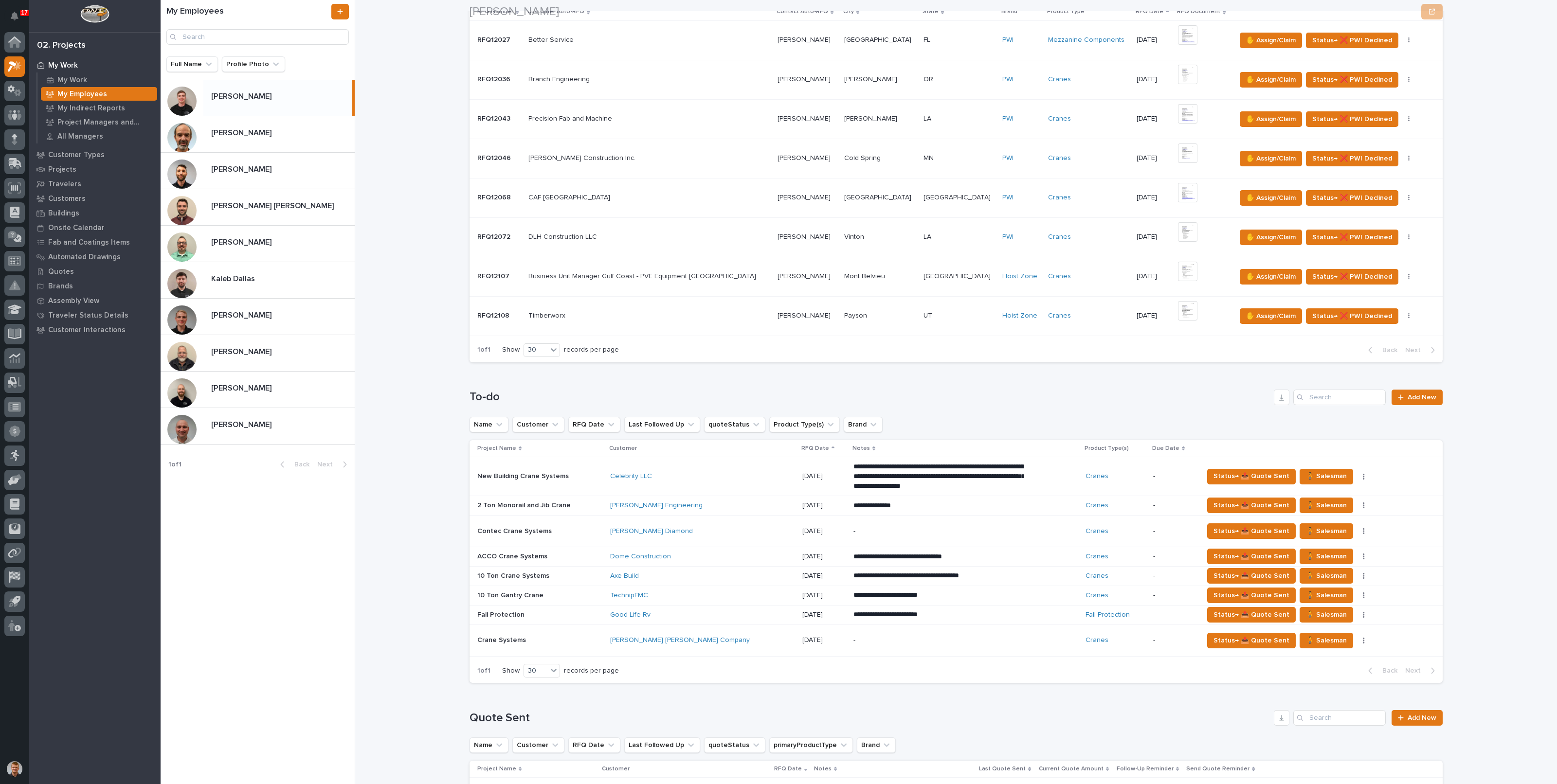
scroll to position [416, 0]
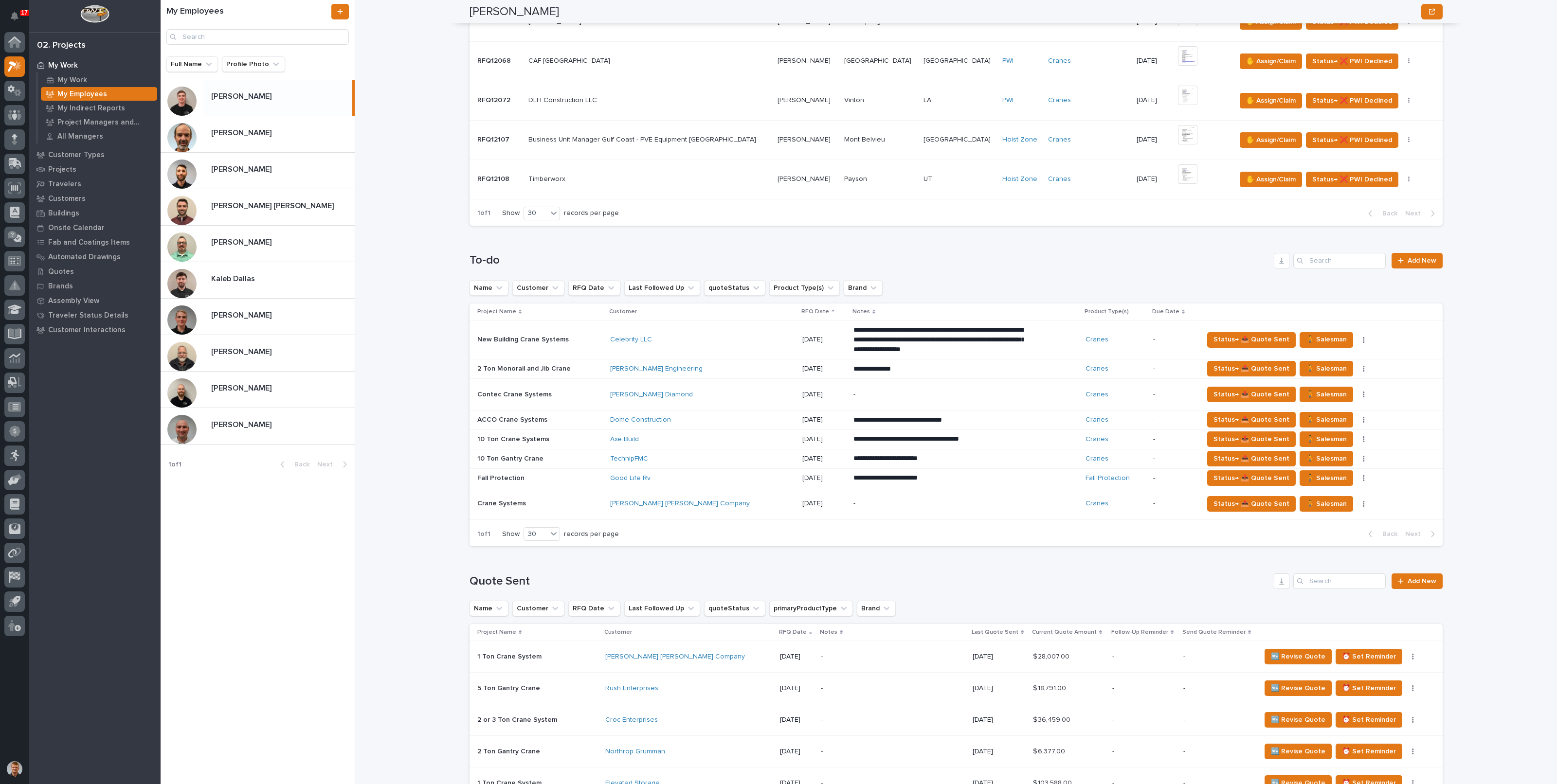
click at [402, 240] on div "**********" at bounding box center [962, 392] width 1190 height 784
